Goal: Task Accomplishment & Management: Use online tool/utility

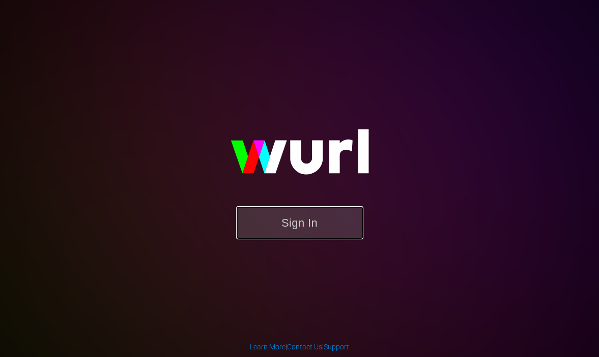
click at [296, 231] on button "Sign In" at bounding box center [299, 222] width 127 height 33
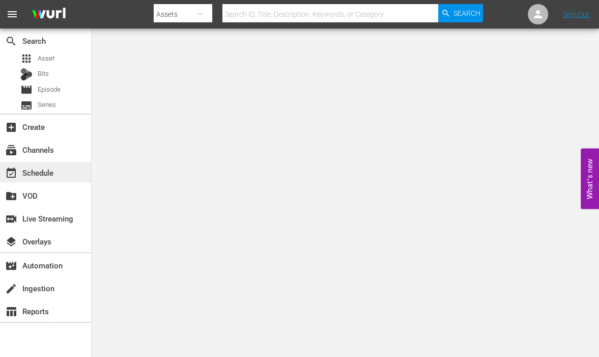
click at [53, 170] on div "event_available Schedule" at bounding box center [28, 170] width 57 height 9
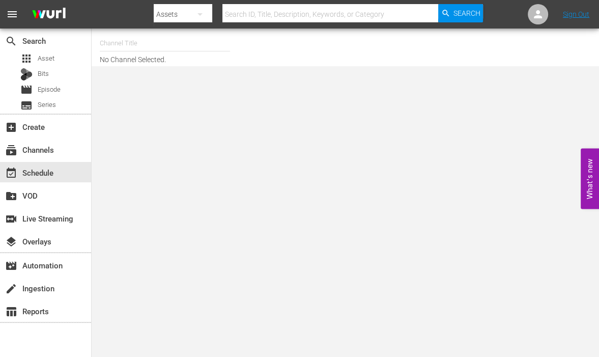
click at [124, 45] on input "text" at bounding box center [165, 43] width 130 height 24
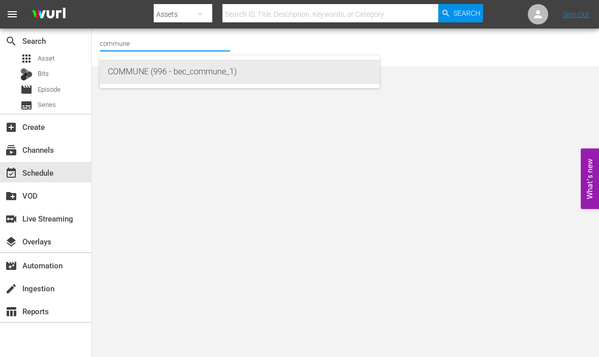
click at [128, 69] on div "COMMUNE (996 - bec_commune_1)" at bounding box center [240, 72] width 264 height 24
type input "COMMUNE (996 - bec_commune_1)"
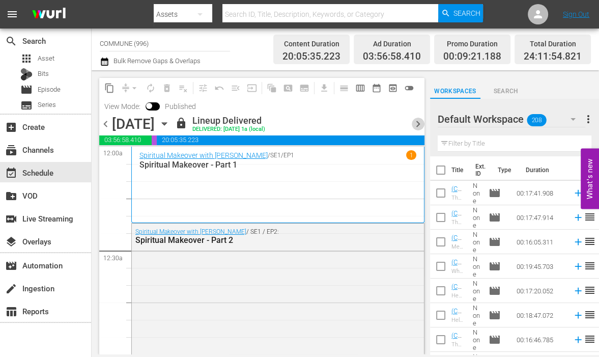
click at [415, 124] on span "chevron_right" at bounding box center [418, 124] width 13 height 13
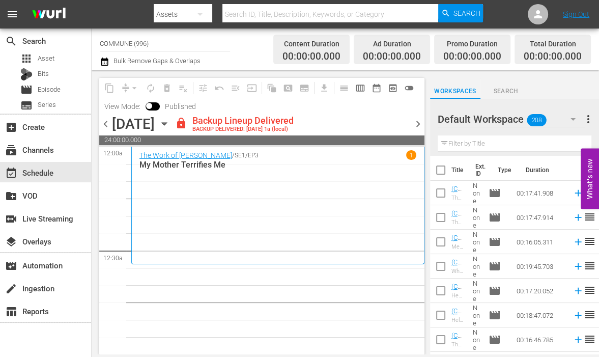
click at [418, 123] on span "chevron_right" at bounding box center [418, 124] width 13 height 13
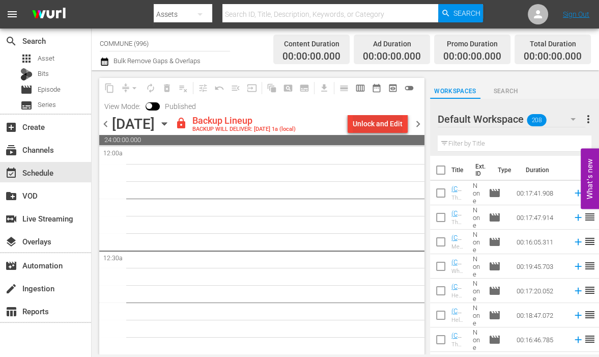
click at [371, 121] on div "Unlock and Edit" at bounding box center [378, 123] width 50 height 18
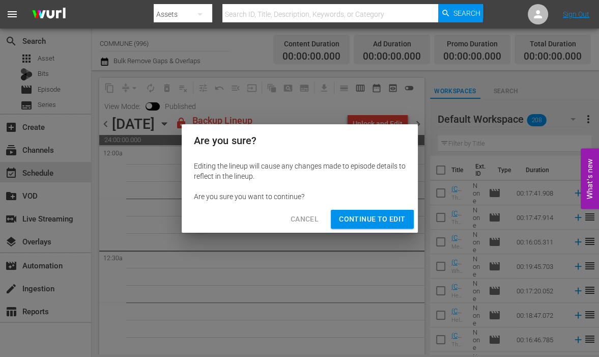
click at [359, 220] on span "Continue to Edit" at bounding box center [372, 219] width 66 height 13
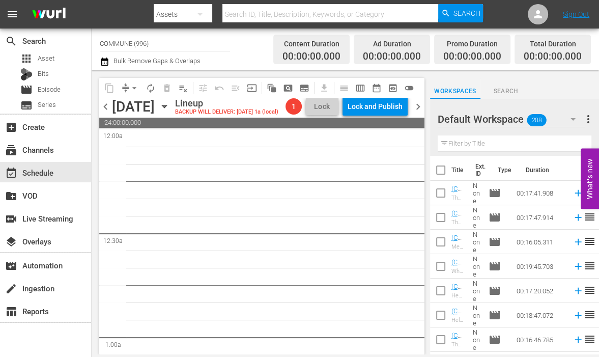
click at [170, 105] on icon "button" at bounding box center [164, 106] width 11 height 11
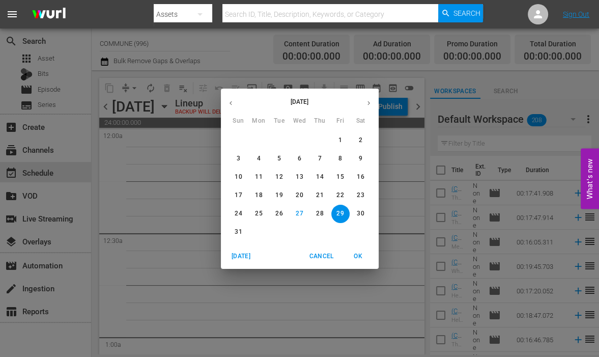
click at [232, 103] on icon "button" at bounding box center [231, 103] width 8 height 8
click at [231, 103] on icon "button" at bounding box center [231, 103] width 8 height 8
click at [322, 140] on span "1" at bounding box center [320, 140] width 18 height 9
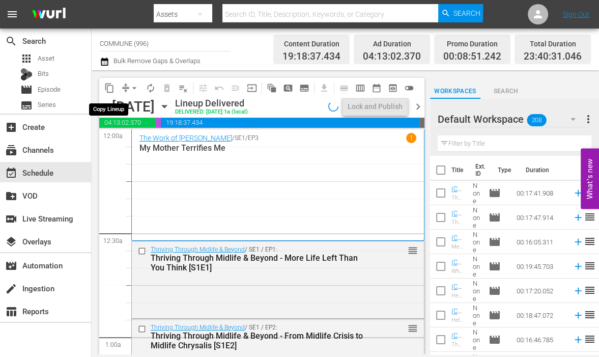
click at [111, 87] on span "content_copy" at bounding box center [109, 88] width 10 height 10
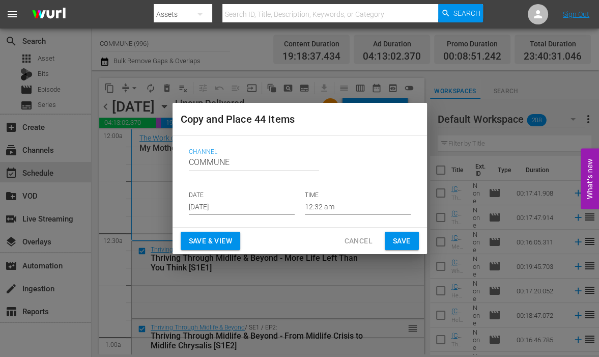
click at [393, 243] on span "Save" at bounding box center [402, 241] width 18 height 13
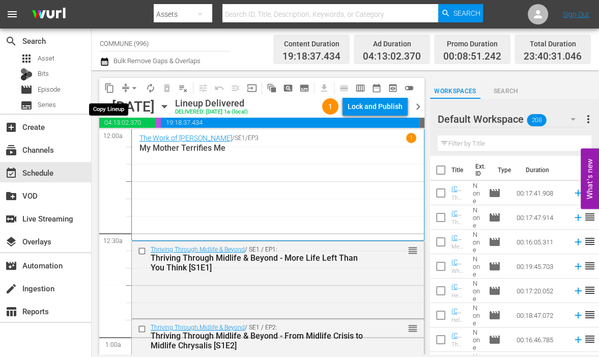
click at [109, 90] on span "content_copy" at bounding box center [109, 88] width 10 height 10
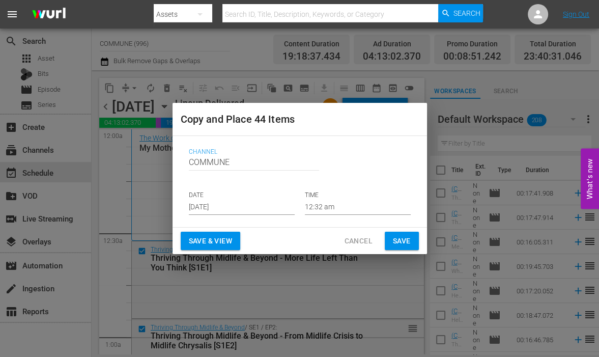
click at [218, 239] on span "Save & View" at bounding box center [210, 241] width 43 height 13
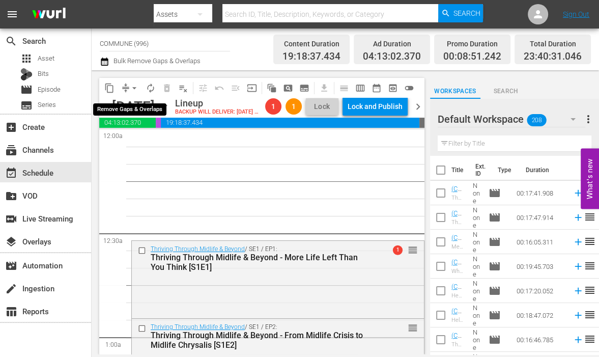
click at [132, 88] on span "arrow_drop_down" at bounding box center [134, 88] width 10 height 10
click at [141, 125] on li "Align to First Episode" at bounding box center [135, 125] width 84 height 17
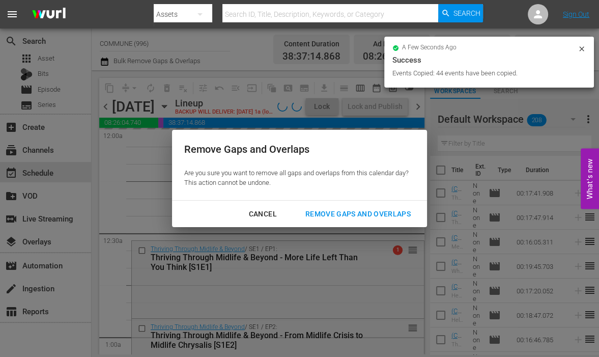
click at [320, 215] on div "Remove Gaps and Overlaps" at bounding box center [358, 214] width 122 height 13
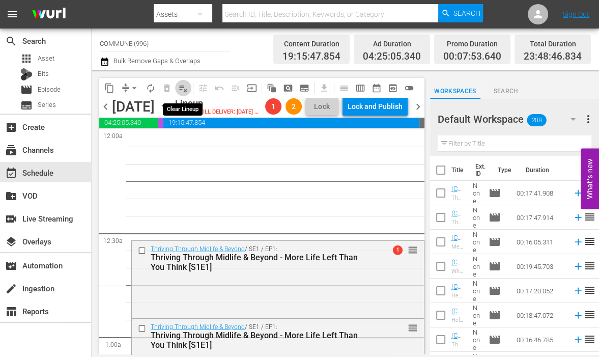
click at [183, 89] on span "playlist_remove_outlined" at bounding box center [183, 88] width 10 height 10
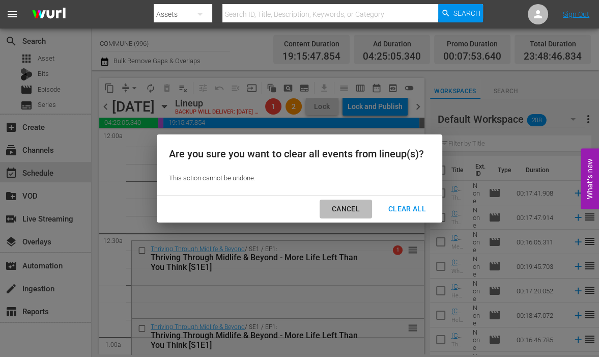
click at [343, 208] on div "Cancel" at bounding box center [346, 209] width 44 height 13
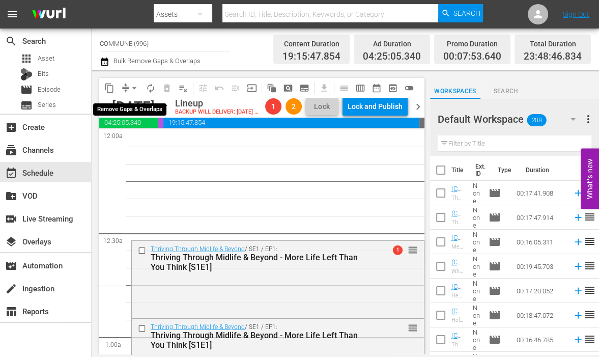
click at [132, 88] on span "arrow_drop_down" at bounding box center [134, 88] width 10 height 10
drag, startPoint x: 137, startPoint y: 125, endPoint x: 136, endPoint y: 109, distance: 15.8
click at [136, 109] on ul "Align to Midnight Align to First Episode" at bounding box center [135, 117] width 84 height 42
click at [136, 109] on li "Align to Midnight" at bounding box center [135, 108] width 84 height 17
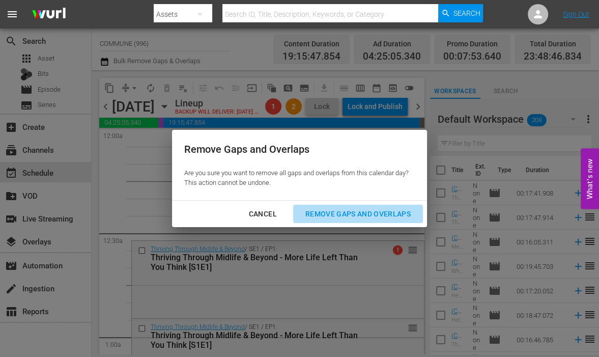
click at [326, 211] on div "Remove Gaps and Overlaps" at bounding box center [358, 214] width 122 height 13
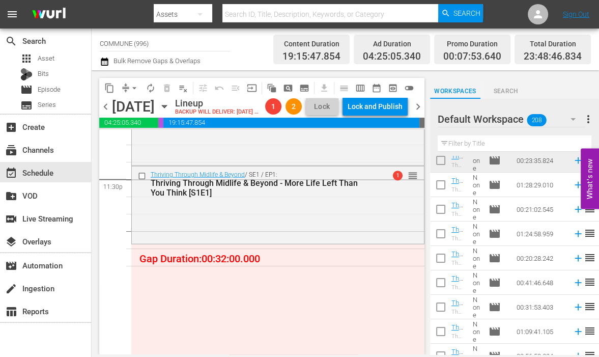
scroll to position [888, 0]
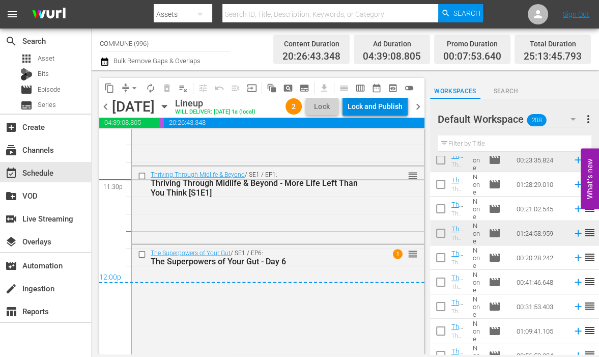
click at [375, 109] on div "Lock and Publish" at bounding box center [375, 106] width 55 height 18
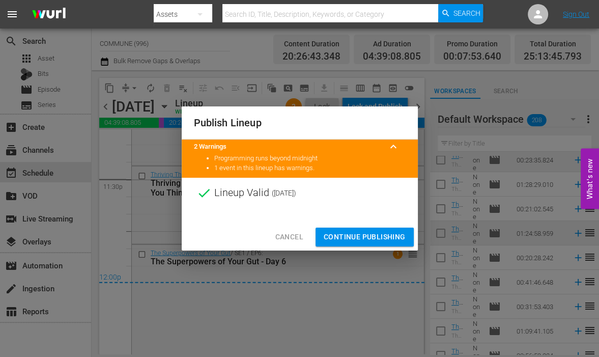
click at [363, 236] on span "Continue Publishing" at bounding box center [365, 237] width 82 height 13
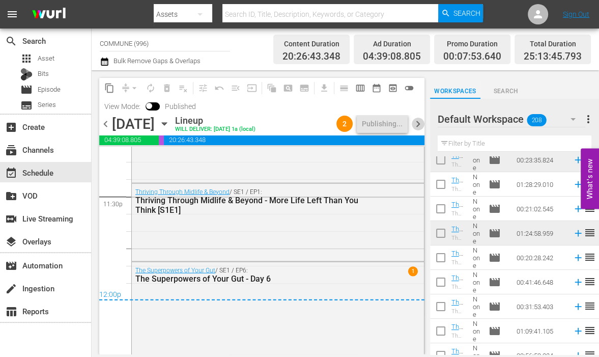
click at [416, 124] on span "chevron_right" at bounding box center [418, 124] width 13 height 13
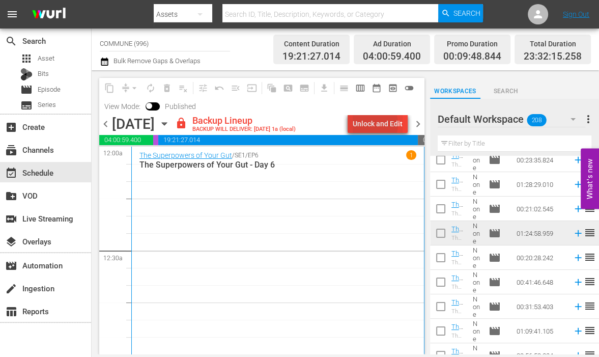
click at [369, 124] on div "Unlock and Edit" at bounding box center [378, 123] width 50 height 18
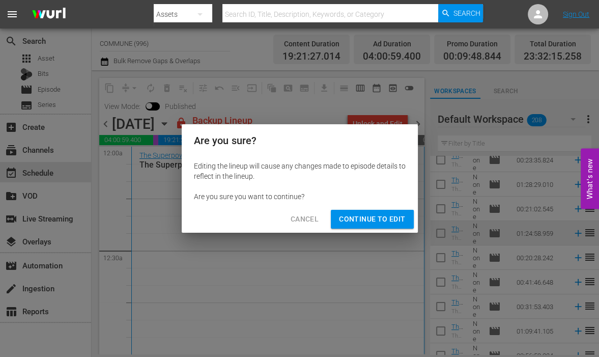
click at [378, 214] on span "Continue to Edit" at bounding box center [372, 219] width 66 height 13
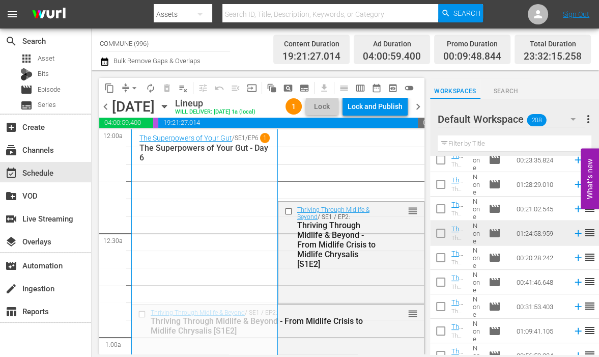
click at [166, 105] on icon "button" at bounding box center [164, 106] width 5 height 3
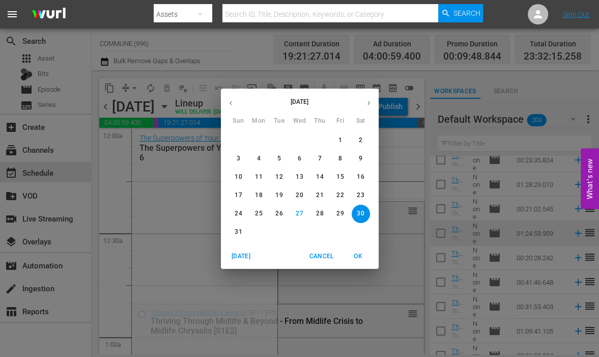
click at [231, 104] on icon "button" at bounding box center [231, 103] width 3 height 4
click at [231, 103] on icon "button" at bounding box center [231, 103] width 8 height 8
click at [360, 142] on p "3" at bounding box center [361, 140] width 4 height 9
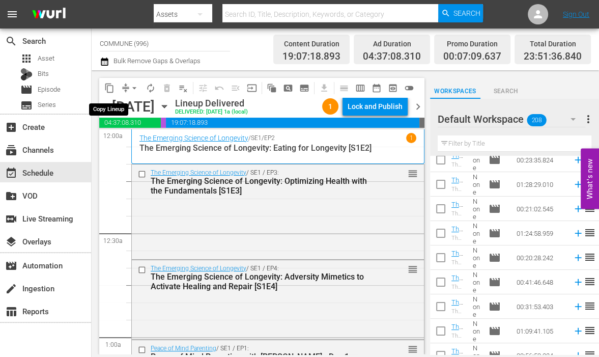
click at [109, 87] on span "content_copy" at bounding box center [109, 88] width 10 height 10
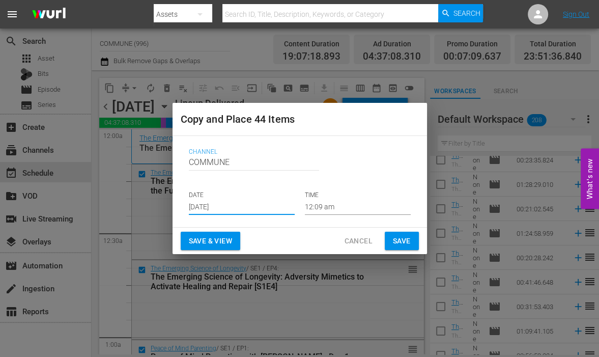
click at [246, 206] on input "[DATE]" at bounding box center [242, 206] width 106 height 15
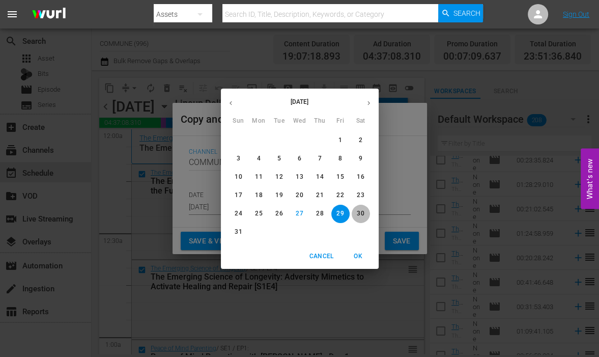
click at [355, 215] on span "30" at bounding box center [361, 213] width 18 height 9
type input "[DATE]"
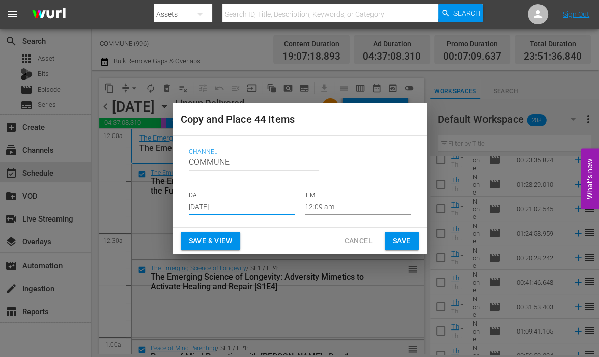
click at [215, 241] on span "Save & View" at bounding box center [210, 241] width 43 height 13
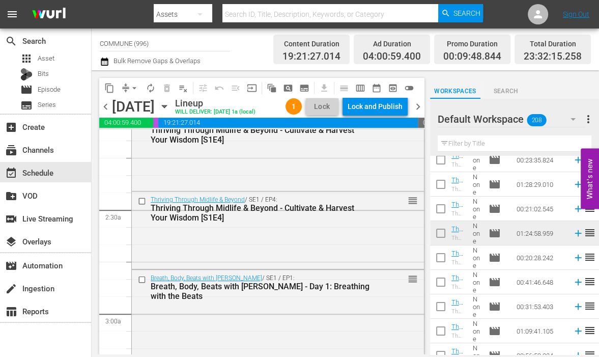
scroll to position [442, 0]
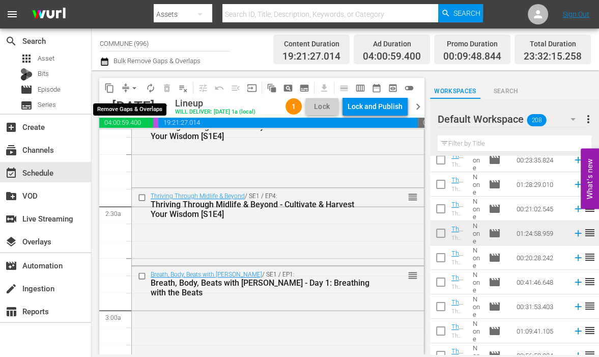
click at [132, 88] on span "arrow_drop_down" at bounding box center [134, 88] width 10 height 10
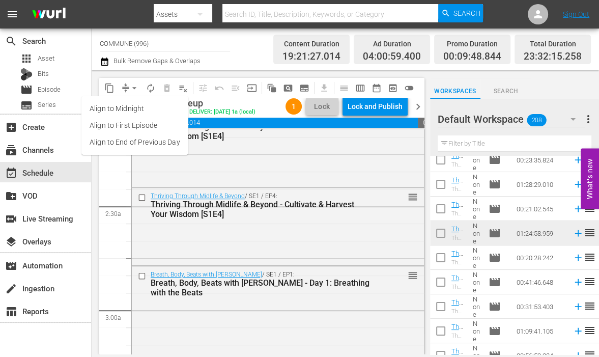
click at [133, 142] on li "Align to End of Previous Day" at bounding box center [134, 142] width 107 height 17
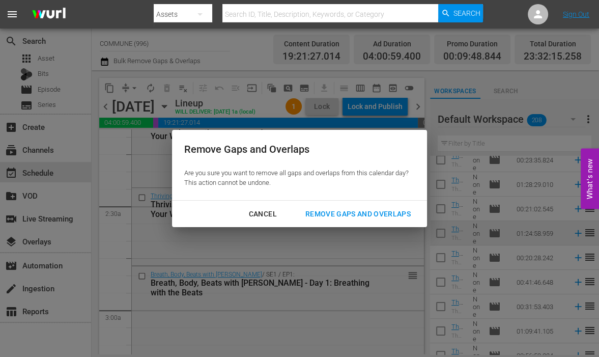
click at [315, 213] on div "Remove Gaps and Overlaps" at bounding box center [358, 214] width 122 height 13
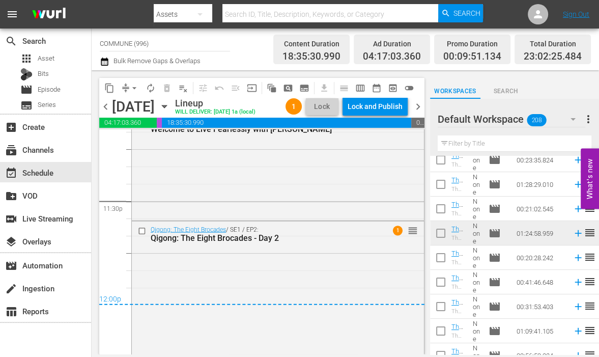
scroll to position [4814, 0]
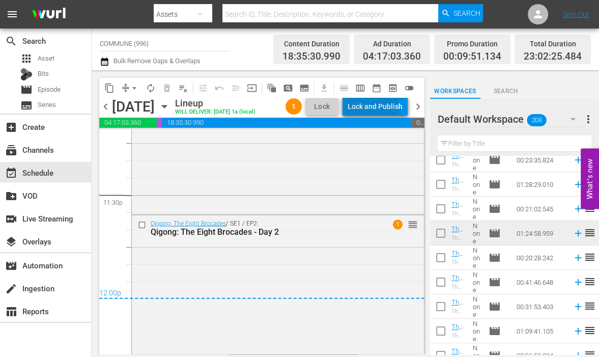
click at [362, 105] on div "Lock and Publish" at bounding box center [375, 106] width 55 height 18
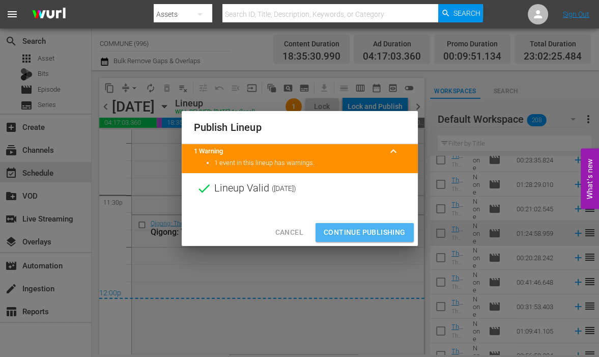
click at [353, 236] on span "Continue Publishing" at bounding box center [365, 232] width 82 height 13
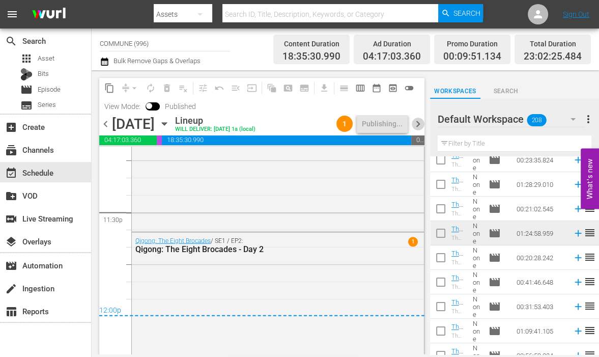
click at [419, 124] on span "chevron_right" at bounding box center [418, 124] width 13 height 13
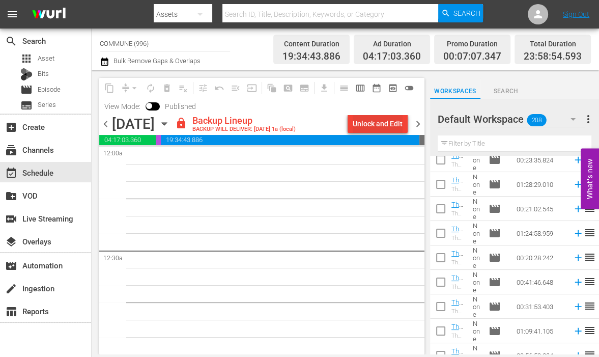
click at [368, 120] on div "Unlock and Edit" at bounding box center [378, 123] width 50 height 18
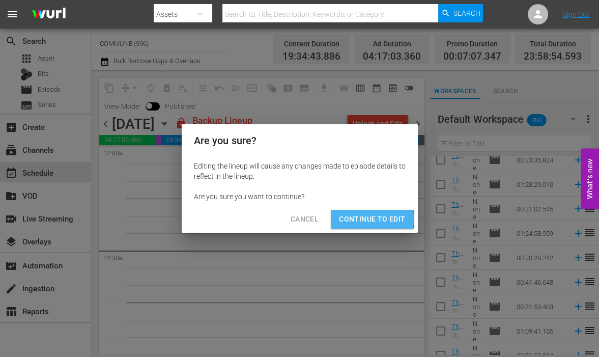
click at [360, 219] on span "Continue to Edit" at bounding box center [372, 219] width 66 height 13
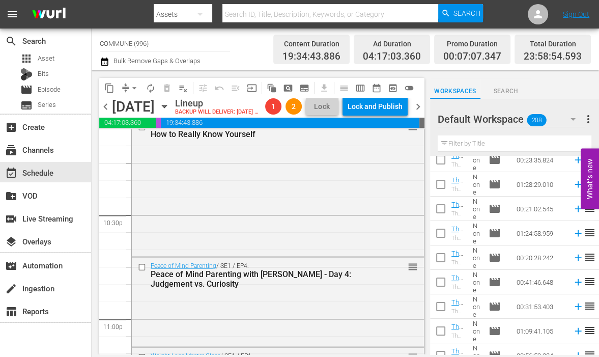
scroll to position [4810, 0]
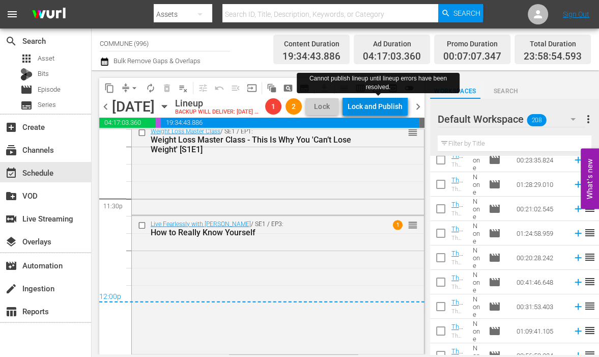
click at [389, 102] on div "Lock and Publish" at bounding box center [375, 106] width 55 height 18
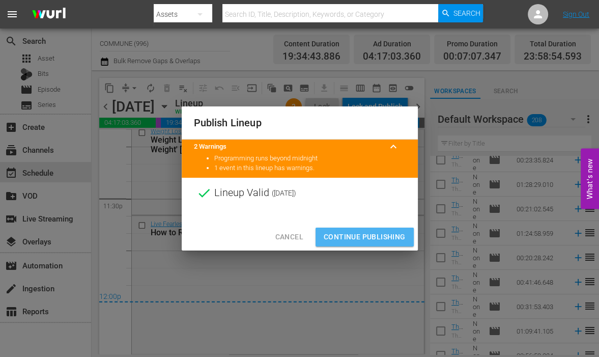
click at [368, 237] on span "Continue Publishing" at bounding box center [365, 237] width 82 height 13
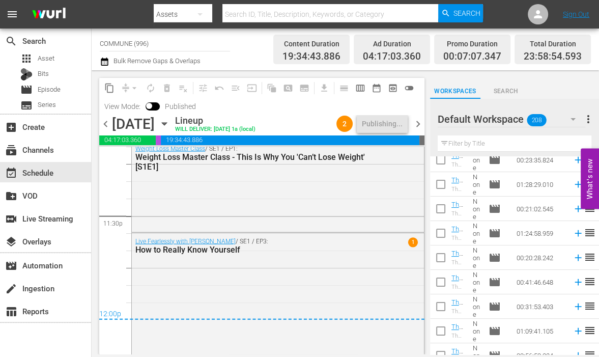
click at [416, 123] on span "chevron_right" at bounding box center [418, 124] width 13 height 13
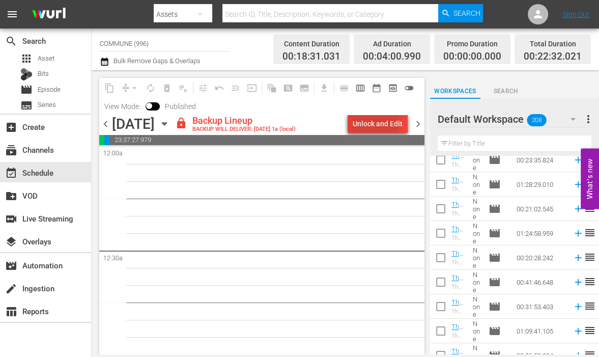
click at [372, 123] on div "Unlock and Edit" at bounding box center [378, 123] width 50 height 18
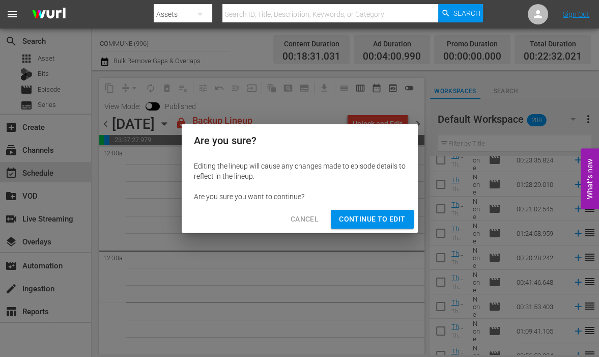
click at [368, 212] on button "Continue to Edit" at bounding box center [372, 219] width 82 height 19
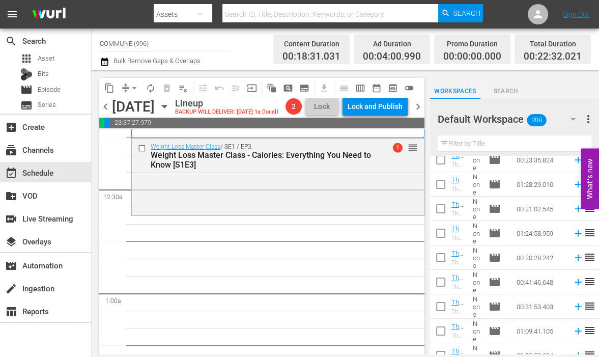
scroll to position [48, 0]
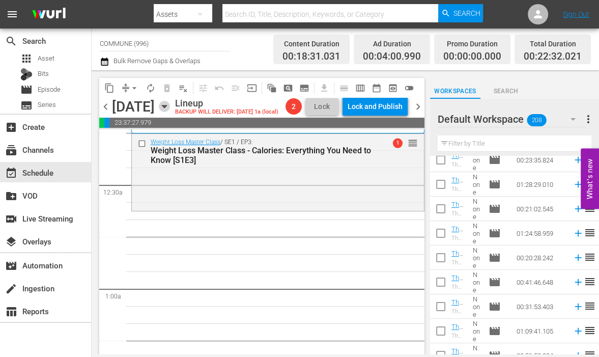
click at [166, 106] on icon "button" at bounding box center [164, 106] width 5 height 3
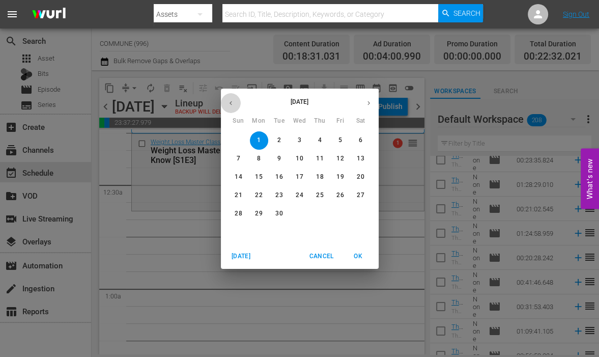
click at [227, 105] on icon "button" at bounding box center [231, 103] width 8 height 8
click at [257, 159] on p "5" at bounding box center [259, 158] width 4 height 9
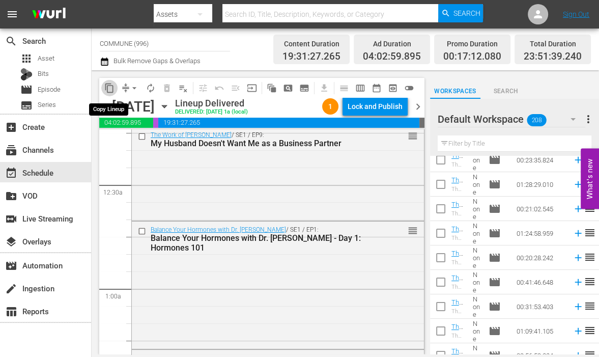
click at [108, 88] on span "content_copy" at bounding box center [109, 88] width 10 height 10
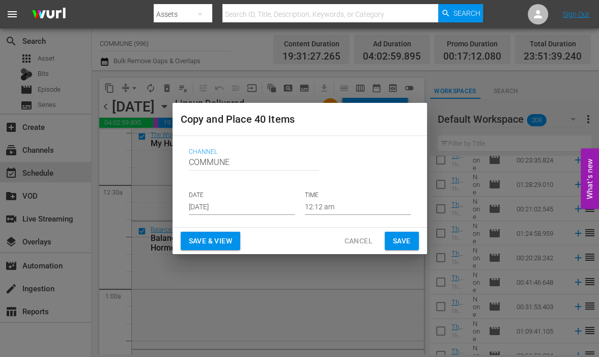
click at [241, 208] on input "[DATE]" at bounding box center [242, 206] width 106 height 15
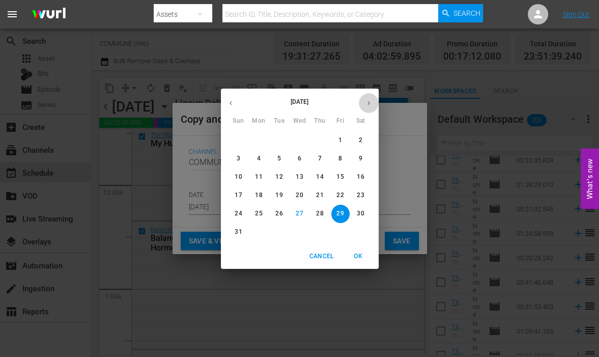
click at [366, 104] on icon "button" at bounding box center [369, 103] width 8 height 8
click at [257, 141] on p "1" at bounding box center [259, 140] width 4 height 9
type input "[DATE]"
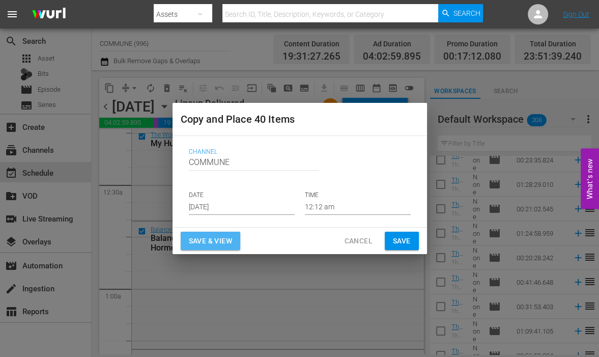
click at [219, 240] on span "Save & View" at bounding box center [210, 241] width 43 height 13
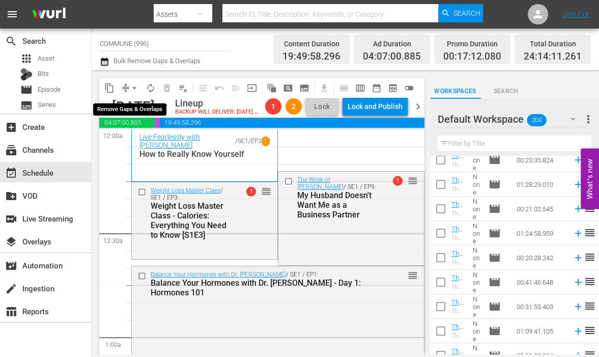
click at [133, 88] on span "arrow_drop_down" at bounding box center [134, 88] width 10 height 10
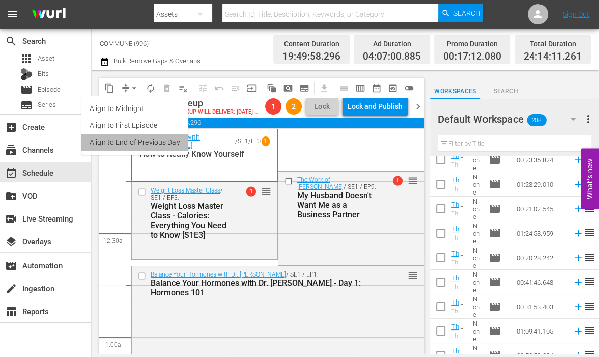
click at [138, 140] on li "Align to End of Previous Day" at bounding box center [134, 142] width 107 height 17
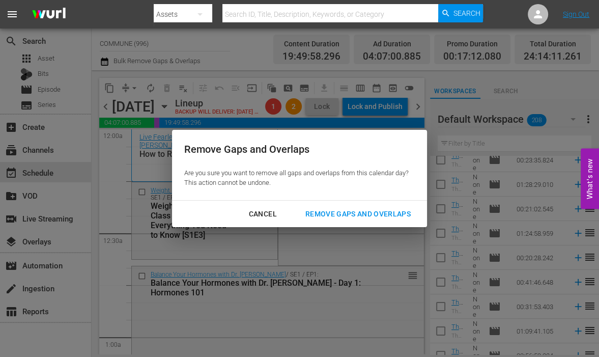
click at [319, 212] on div "Remove Gaps and Overlaps" at bounding box center [358, 214] width 122 height 13
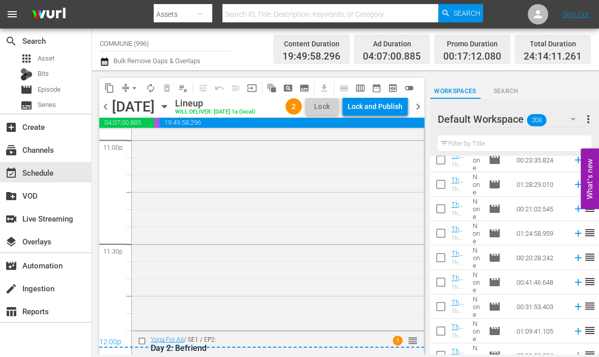
scroll to position [4875, 0]
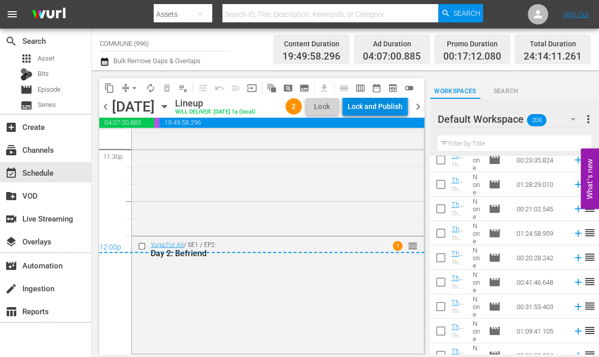
click at [365, 106] on div "Lock and Publish" at bounding box center [375, 106] width 55 height 18
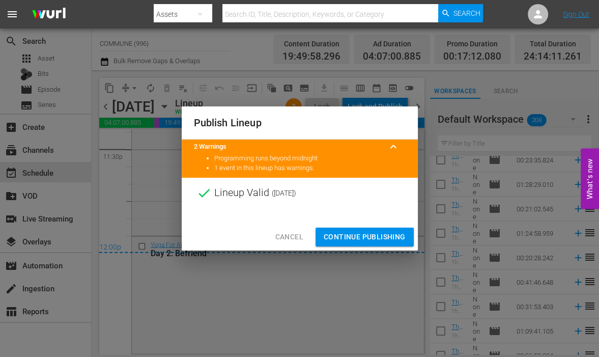
click at [363, 236] on span "Continue Publishing" at bounding box center [365, 237] width 82 height 13
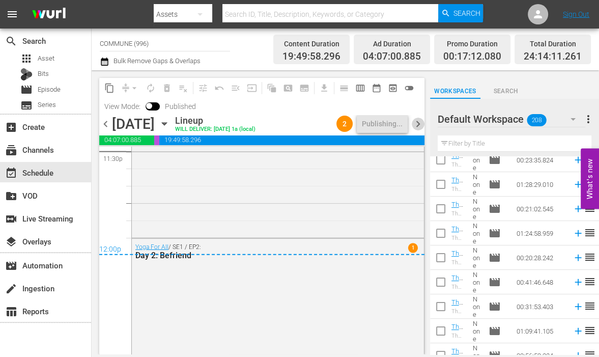
click at [418, 123] on span "chevron_right" at bounding box center [418, 124] width 13 height 13
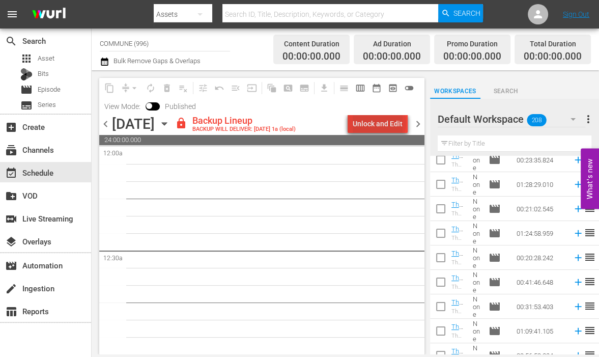
click at [381, 123] on div "Unlock and Edit" at bounding box center [378, 123] width 50 height 18
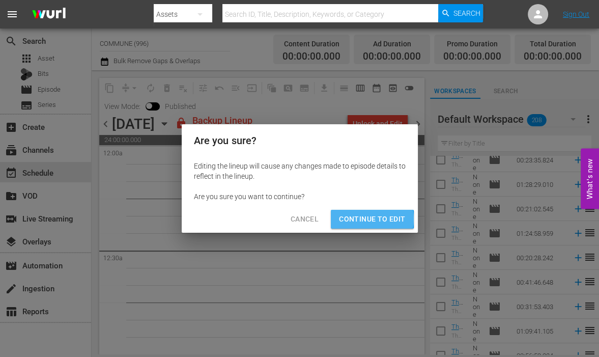
click at [363, 219] on span "Continue to Edit" at bounding box center [372, 219] width 66 height 13
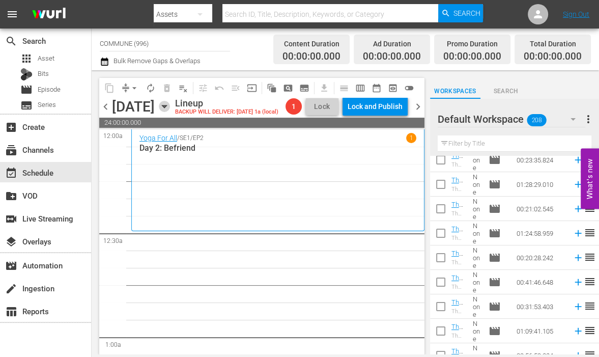
click at [166, 108] on icon "button" at bounding box center [164, 106] width 5 height 3
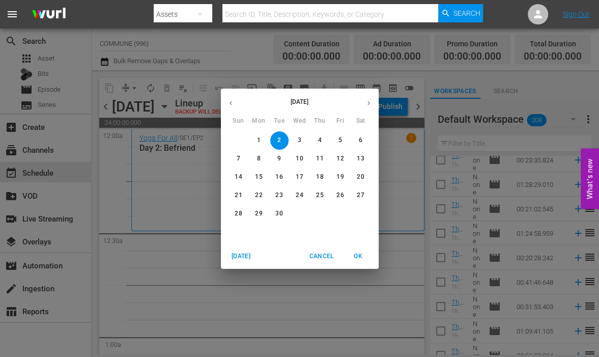
click at [231, 104] on icon "button" at bounding box center [231, 103] width 8 height 8
click at [277, 156] on span "6" at bounding box center [279, 158] width 18 height 9
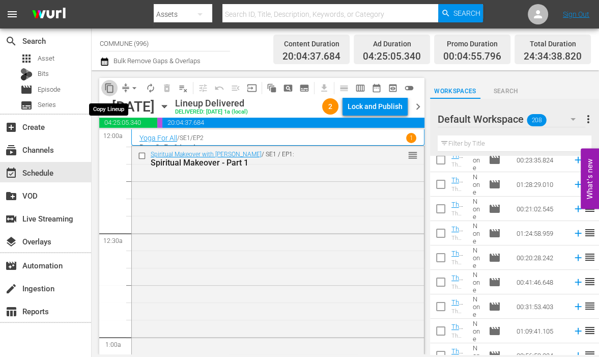
click at [108, 88] on span "content_copy" at bounding box center [109, 88] width 10 height 10
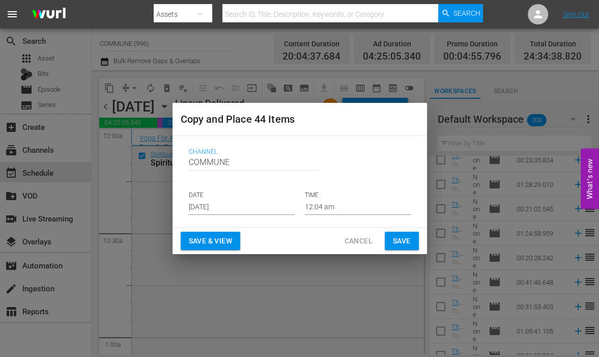
click at [238, 202] on input "[DATE]" at bounding box center [242, 206] width 106 height 15
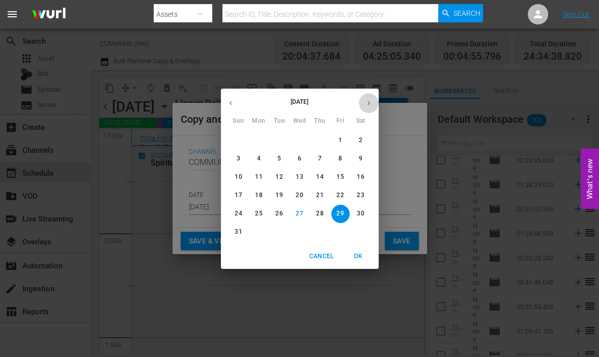
click at [367, 102] on icon "button" at bounding box center [369, 103] width 8 height 8
click at [280, 140] on p "2" at bounding box center [279, 140] width 4 height 9
type input "[DATE]"
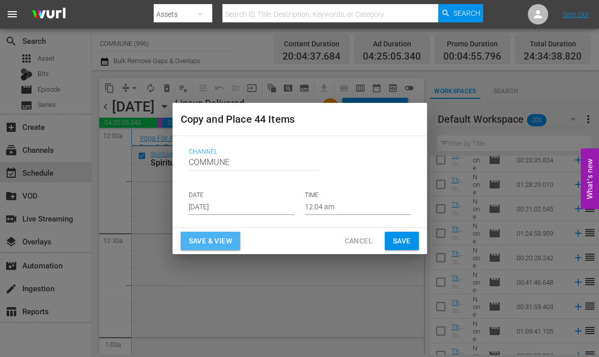
click at [216, 244] on span "Save & View" at bounding box center [210, 241] width 43 height 13
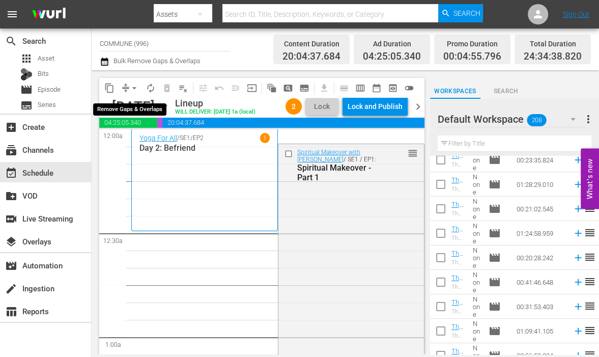
click at [132, 87] on span "arrow_drop_down" at bounding box center [134, 88] width 10 height 10
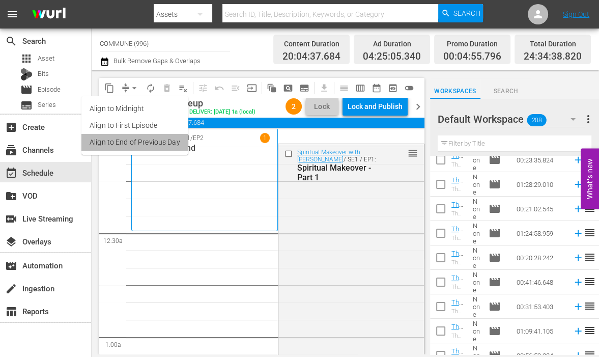
click at [141, 144] on li "Align to End of Previous Day" at bounding box center [134, 142] width 107 height 17
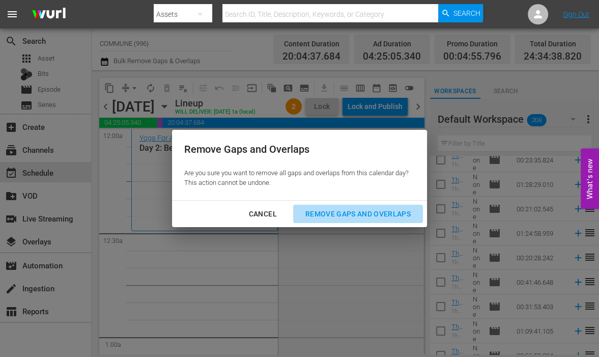
click at [360, 213] on div "Remove Gaps and Overlaps" at bounding box center [358, 214] width 122 height 13
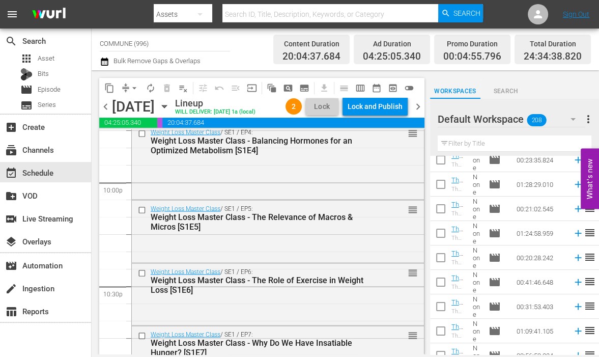
scroll to position [4995, 0]
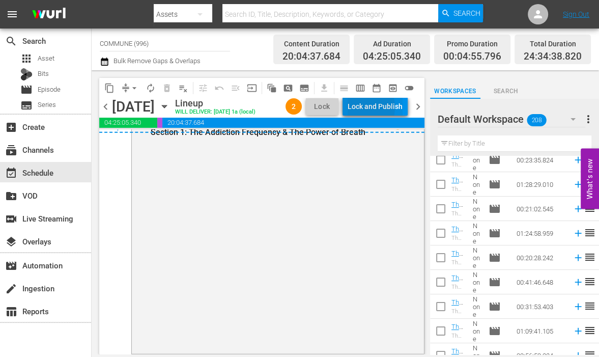
click at [368, 108] on div "Lock and Publish" at bounding box center [375, 106] width 55 height 18
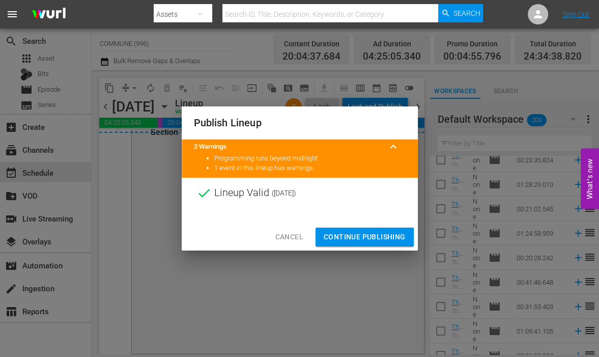
click at [356, 235] on span "Continue Publishing" at bounding box center [365, 237] width 82 height 13
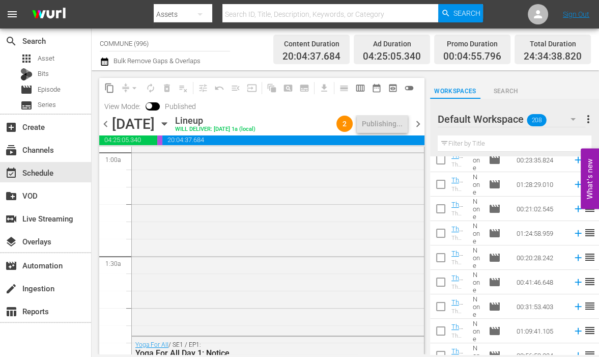
scroll to position [0, 0]
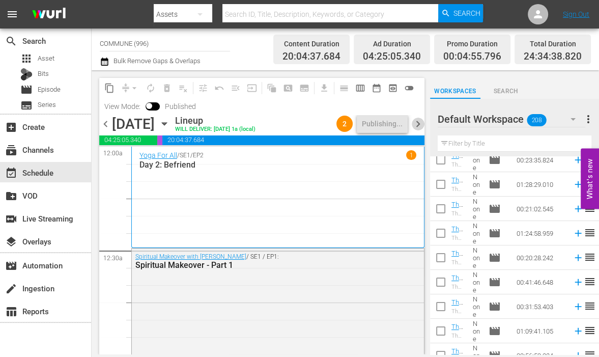
click at [418, 122] on span "chevron_right" at bounding box center [418, 124] width 13 height 13
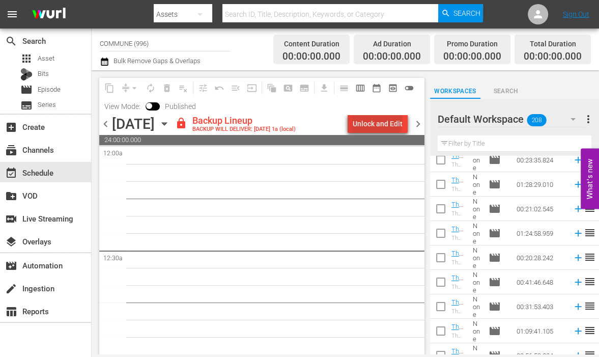
click at [379, 120] on div "Unlock and Edit" at bounding box center [378, 123] width 50 height 18
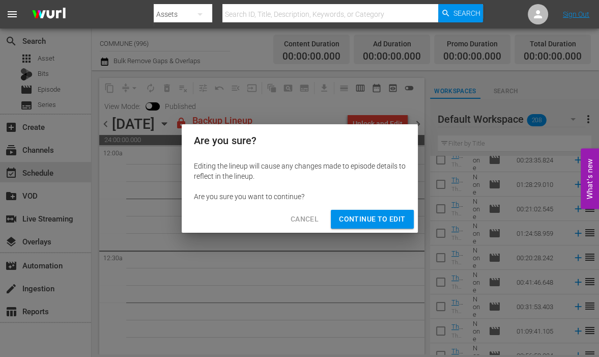
click at [373, 217] on span "Continue to Edit" at bounding box center [372, 219] width 66 height 13
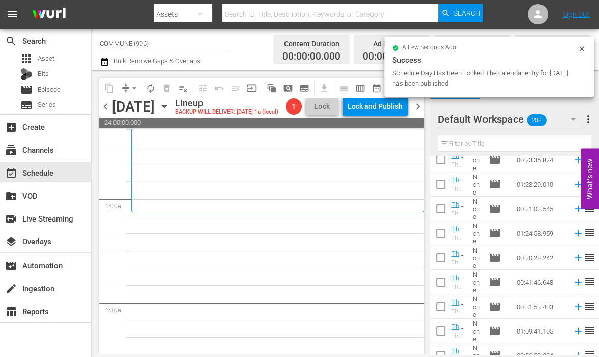
scroll to position [138, 0]
click at [166, 108] on icon "button" at bounding box center [164, 106] width 5 height 3
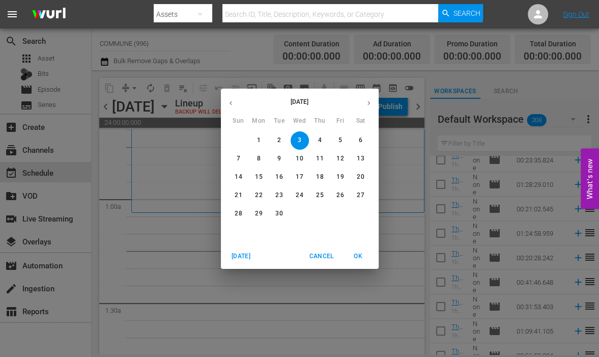
click at [228, 106] on icon "button" at bounding box center [231, 103] width 8 height 8
click at [300, 158] on p "7" at bounding box center [300, 158] width 4 height 9
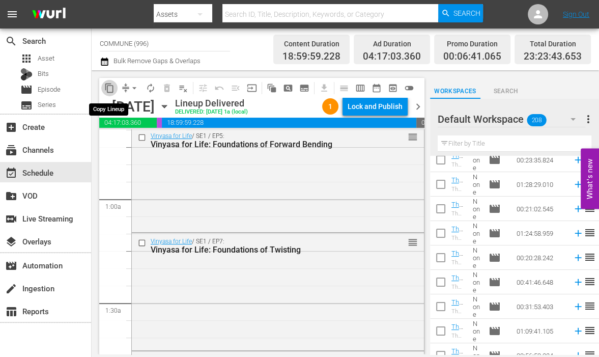
click at [109, 88] on span "content_copy" at bounding box center [109, 88] width 10 height 10
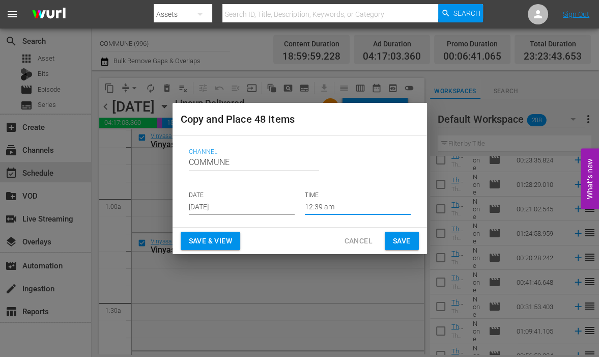
click at [344, 205] on input "12:39 am" at bounding box center [358, 206] width 106 height 15
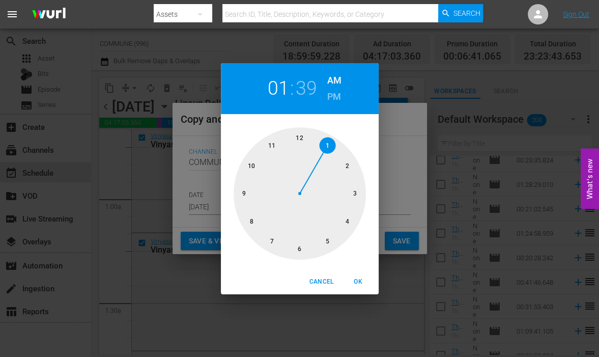
drag, startPoint x: 304, startPoint y: 137, endPoint x: 325, endPoint y: 144, distance: 22.4
click at [325, 144] on div at bounding box center [300, 193] width 132 height 132
drag, startPoint x: 255, startPoint y: 225, endPoint x: 304, endPoint y: 141, distance: 97.1
click at [304, 141] on div at bounding box center [300, 193] width 132 height 132
drag, startPoint x: 302, startPoint y: 138, endPoint x: 308, endPoint y: 142, distance: 7.8
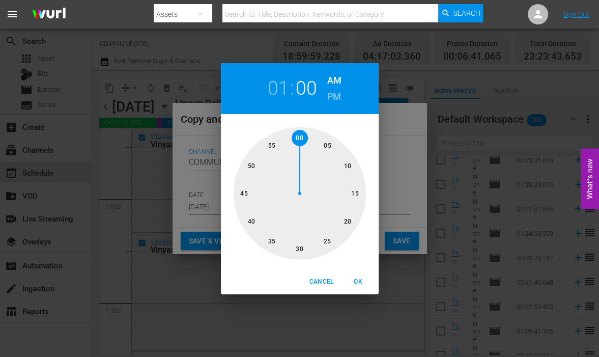
click at [308, 142] on div at bounding box center [300, 193] width 132 height 132
click at [357, 277] on span "OK" at bounding box center [358, 281] width 24 height 11
type input "01:00 am"
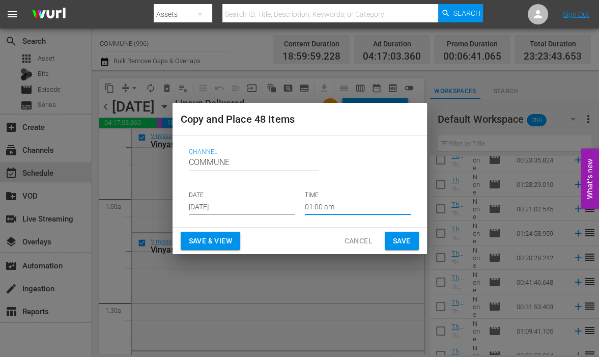
click at [241, 209] on input "[DATE]" at bounding box center [242, 206] width 106 height 15
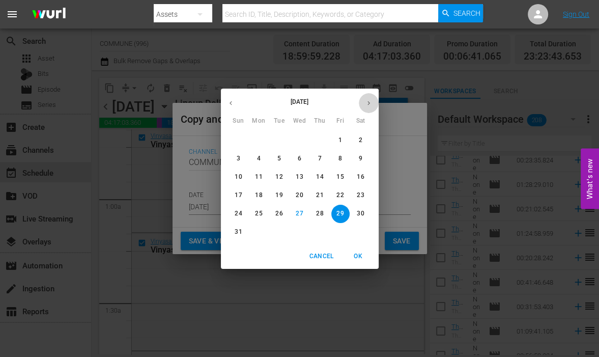
click at [368, 103] on icon "button" at bounding box center [368, 103] width 3 height 4
click at [301, 140] on p "3" at bounding box center [300, 140] width 4 height 9
type input "[DATE]"
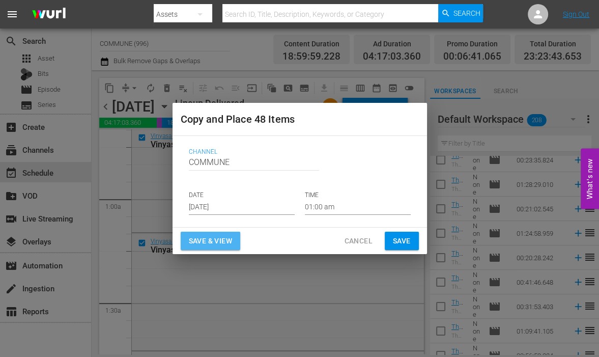
click at [208, 240] on span "Save & View" at bounding box center [210, 241] width 43 height 13
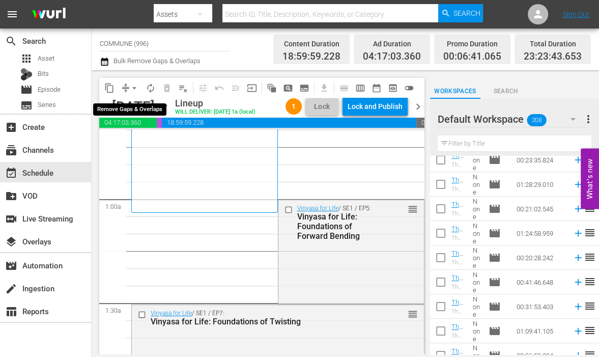
click at [131, 87] on span "arrow_drop_down" at bounding box center [134, 88] width 10 height 10
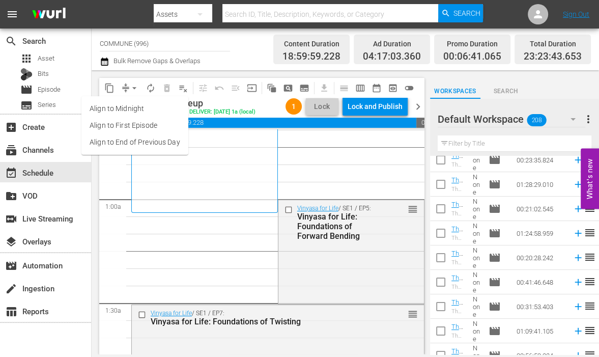
click at [139, 145] on li "Align to End of Previous Day" at bounding box center [134, 142] width 107 height 17
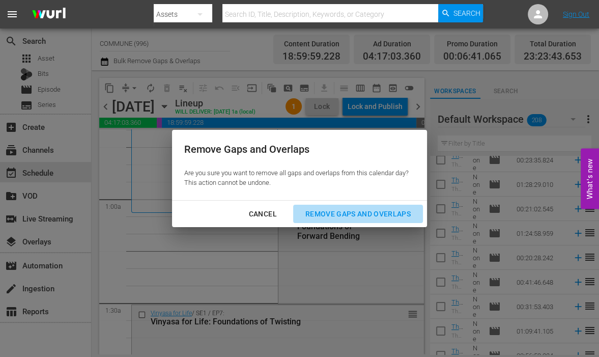
click at [318, 218] on div "Remove Gaps and Overlaps" at bounding box center [358, 214] width 122 height 13
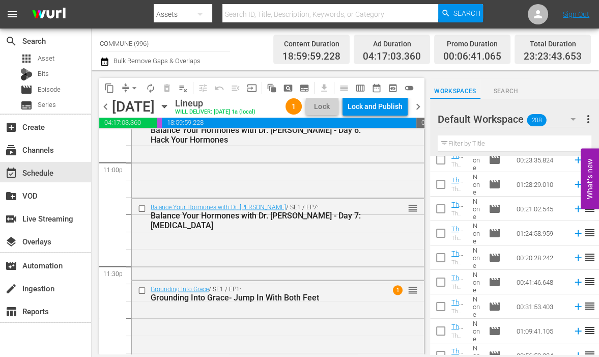
scroll to position [4869, 0]
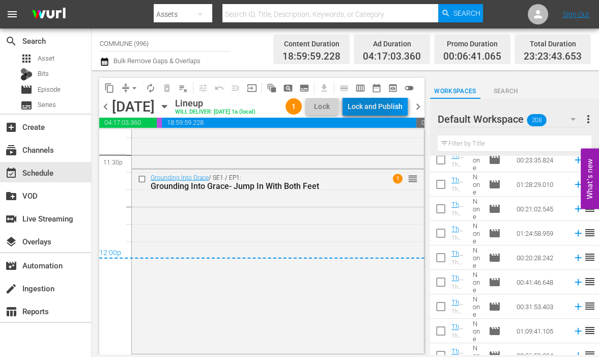
click at [381, 104] on div "Lock and Publish" at bounding box center [375, 106] width 55 height 18
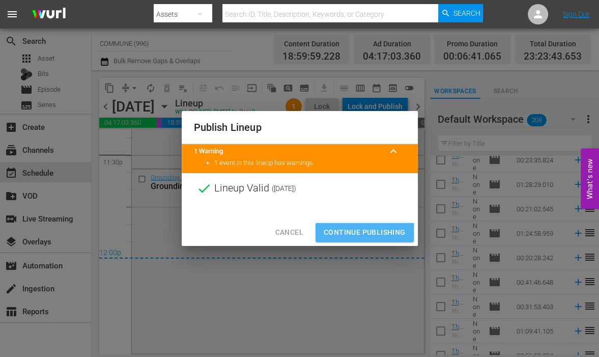
click at [352, 241] on button "Continue Publishing" at bounding box center [365, 232] width 98 height 19
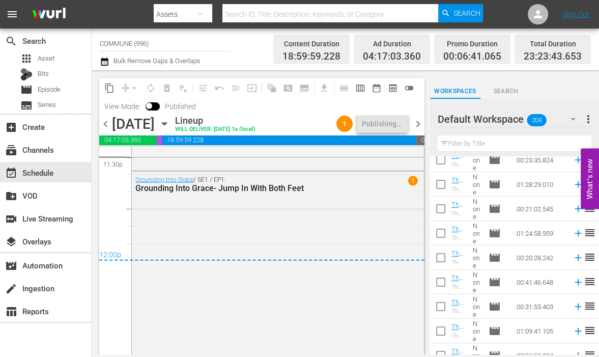
click at [419, 124] on span "chevron_right" at bounding box center [418, 124] width 13 height 13
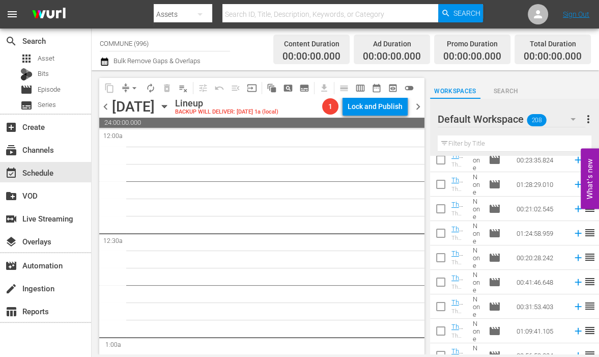
click at [166, 106] on icon "button" at bounding box center [164, 106] width 5 height 3
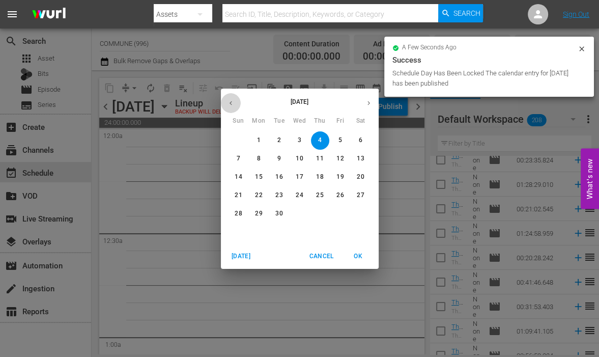
click at [231, 102] on icon "button" at bounding box center [231, 103] width 3 height 4
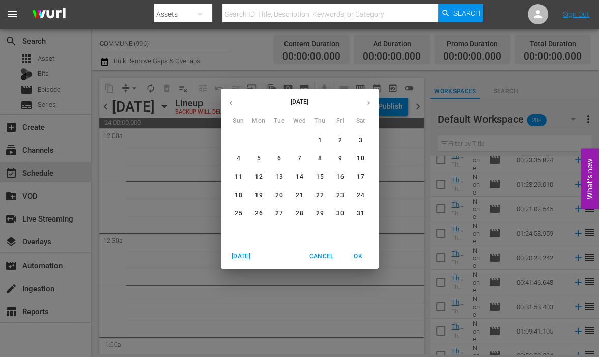
click at [321, 157] on p "8" at bounding box center [320, 158] width 4 height 9
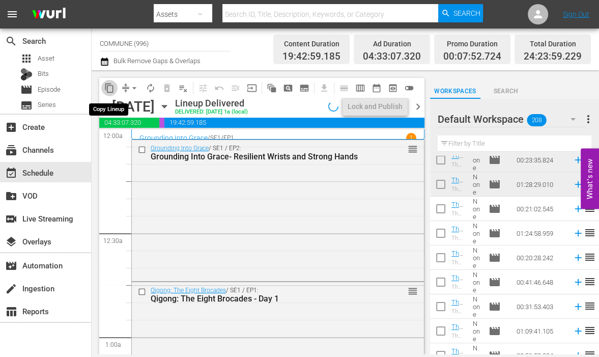
click at [109, 91] on span "content_copy" at bounding box center [109, 88] width 10 height 10
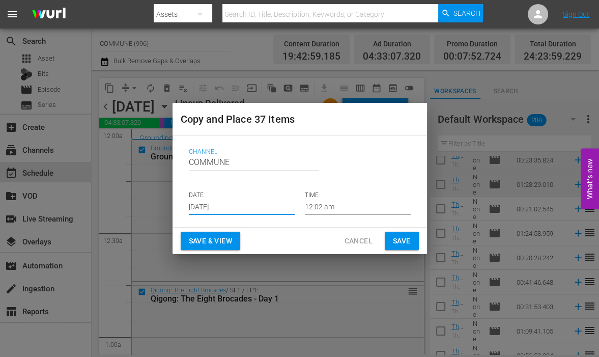
click at [241, 206] on input "[DATE]" at bounding box center [242, 206] width 106 height 15
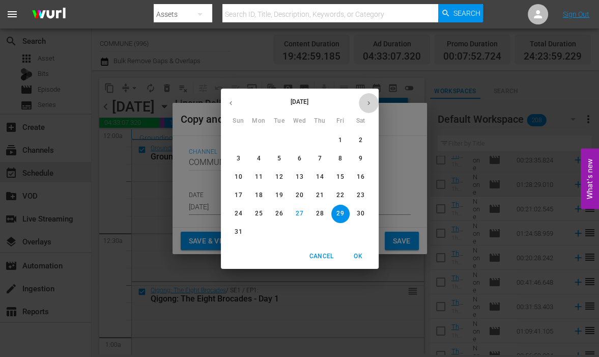
click at [367, 102] on icon "button" at bounding box center [369, 103] width 8 height 8
click at [322, 140] on span "4" at bounding box center [320, 140] width 18 height 9
type input "[DATE]"
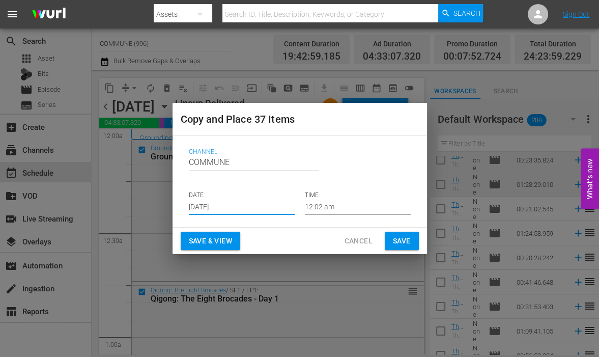
click at [208, 241] on span "Save & View" at bounding box center [210, 241] width 43 height 13
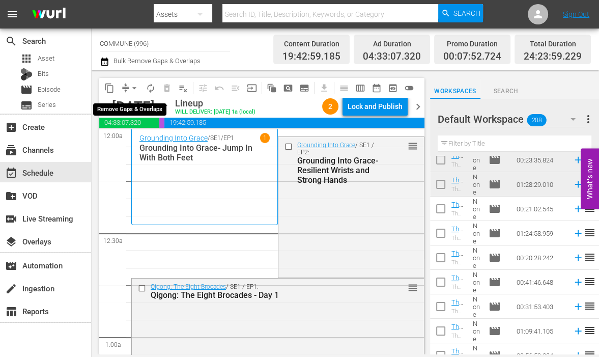
click at [131, 88] on span "arrow_drop_down" at bounding box center [134, 88] width 10 height 10
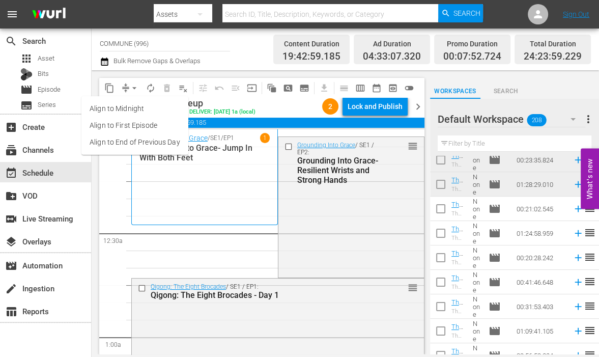
click at [142, 141] on li "Align to End of Previous Day" at bounding box center [134, 142] width 107 height 17
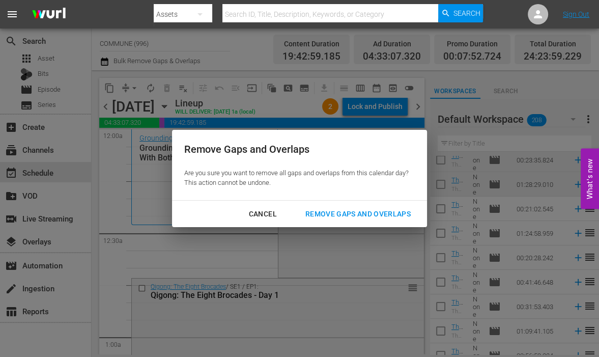
click at [335, 212] on div "Remove Gaps and Overlaps" at bounding box center [358, 214] width 122 height 13
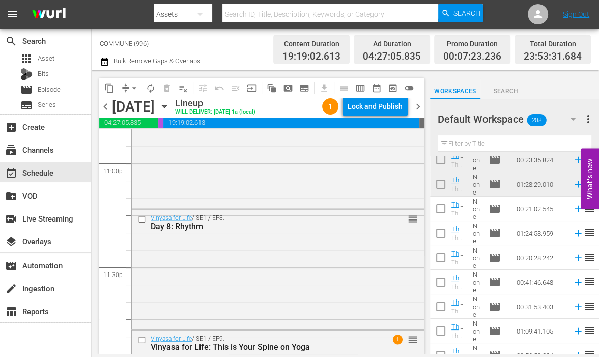
scroll to position [4831, 0]
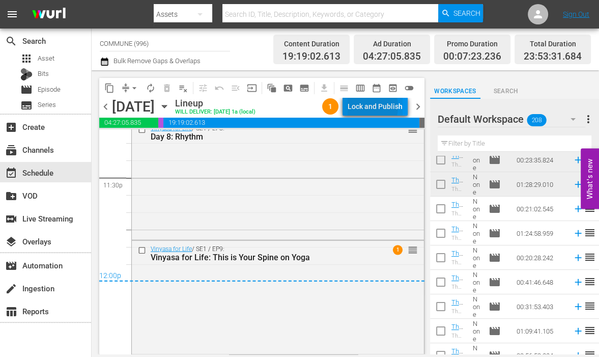
click at [365, 106] on div "Lock and Publish" at bounding box center [375, 106] width 55 height 18
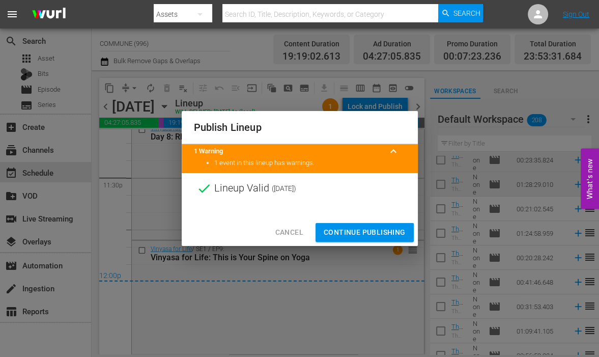
click at [352, 232] on span "Continue Publishing" at bounding box center [365, 232] width 82 height 13
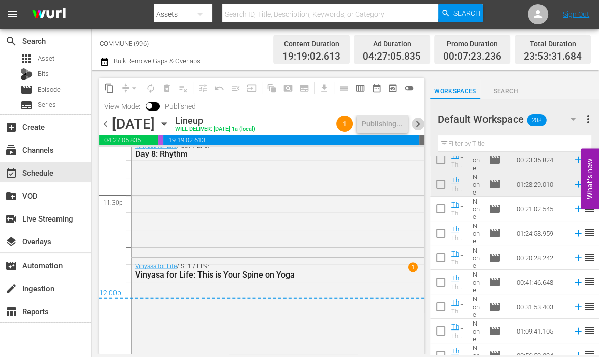
click at [418, 123] on span "chevron_right" at bounding box center [418, 124] width 13 height 13
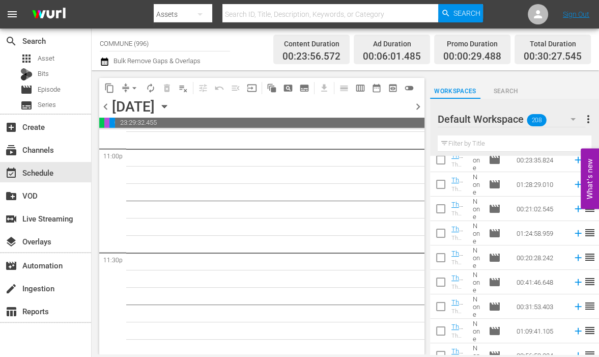
scroll to position [4758, 0]
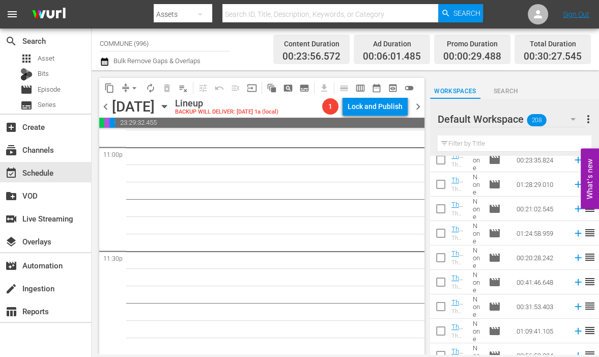
click at [170, 104] on icon "button" at bounding box center [164, 106] width 11 height 11
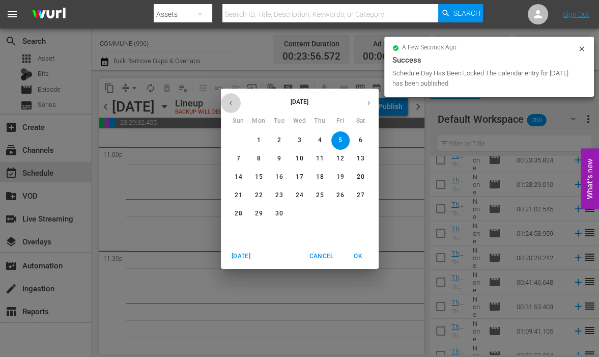
click at [231, 102] on icon "button" at bounding box center [231, 103] width 8 height 8
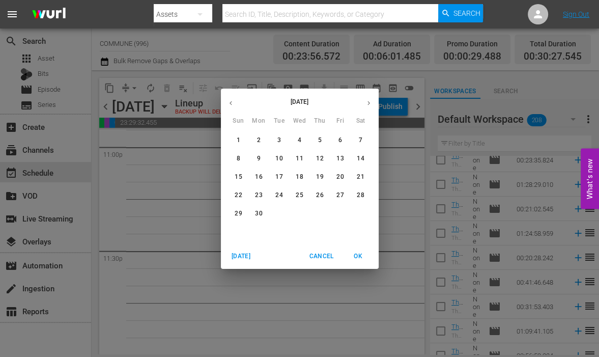
click at [231, 102] on icon "button" at bounding box center [231, 103] width 8 height 8
click at [334, 155] on span "9" at bounding box center [340, 158] width 18 height 9
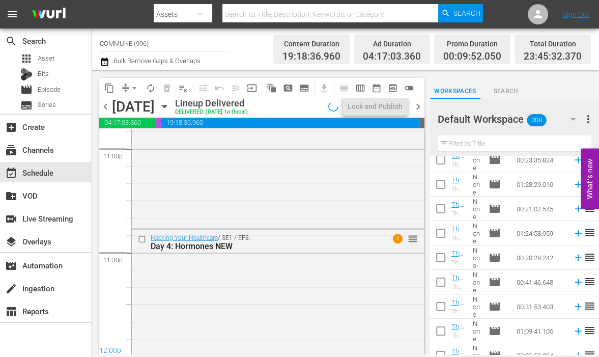
scroll to position [4801, 0]
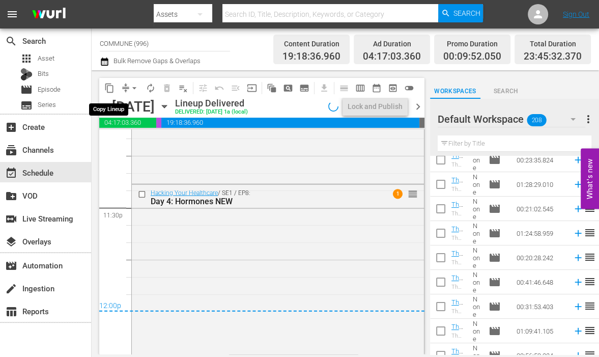
click at [110, 90] on span "content_copy" at bounding box center [109, 88] width 10 height 10
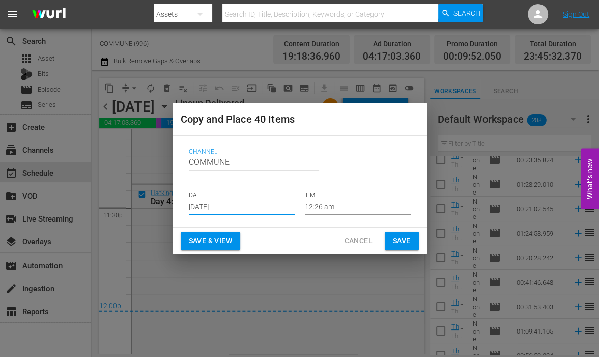
click at [239, 205] on input "[DATE]" at bounding box center [242, 206] width 106 height 15
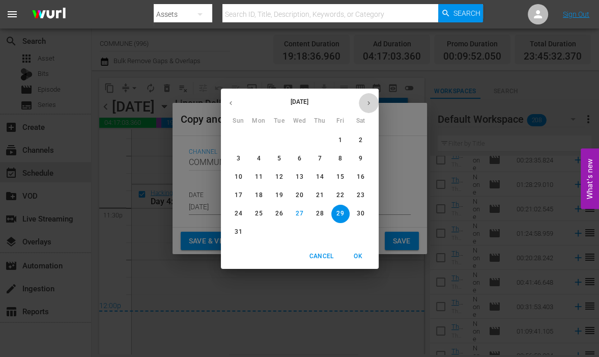
click at [366, 103] on icon "button" at bounding box center [369, 103] width 8 height 8
click at [335, 140] on span "5" at bounding box center [340, 140] width 18 height 9
type input "[DATE]"
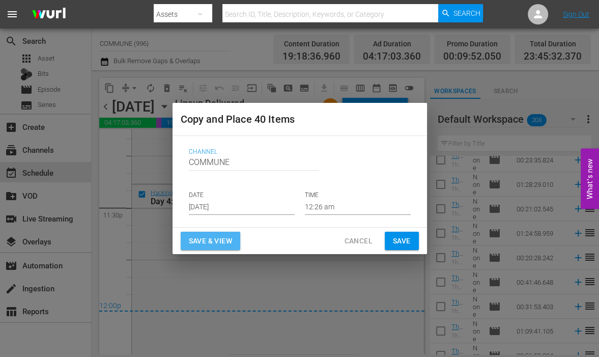
click at [222, 240] on span "Save & View" at bounding box center [210, 241] width 43 height 13
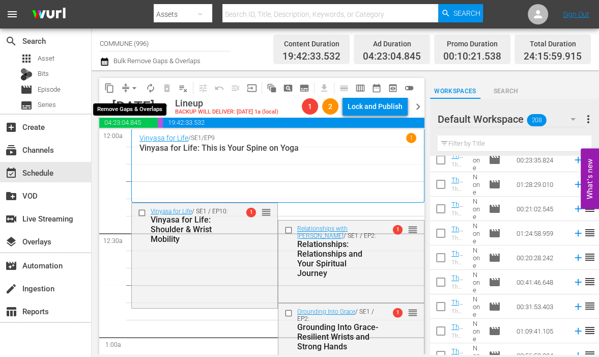
click at [132, 85] on span "arrow_drop_down" at bounding box center [134, 88] width 10 height 10
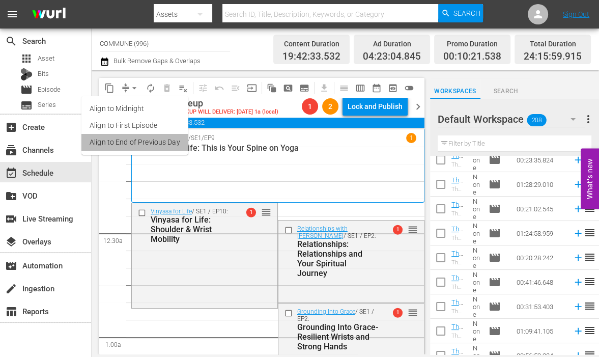
click at [140, 145] on li "Align to End of Previous Day" at bounding box center [134, 142] width 107 height 17
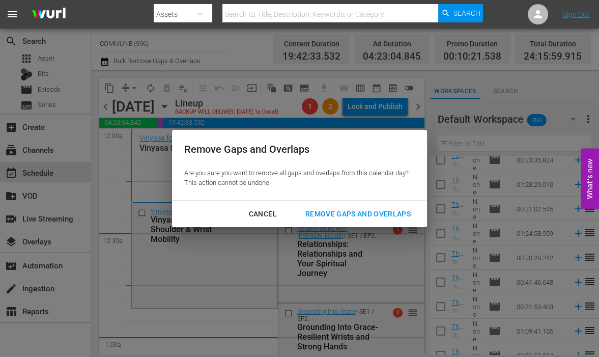
click at [325, 210] on div "Remove Gaps and Overlaps" at bounding box center [358, 214] width 122 height 13
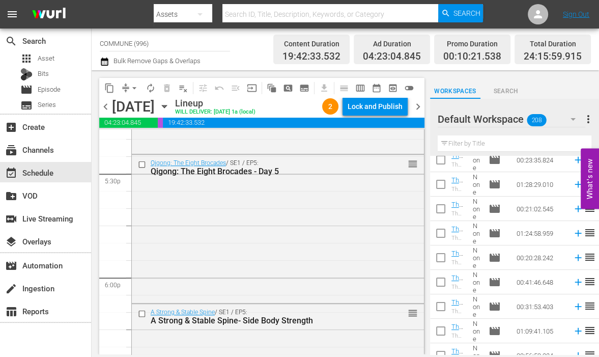
scroll to position [3591, 0]
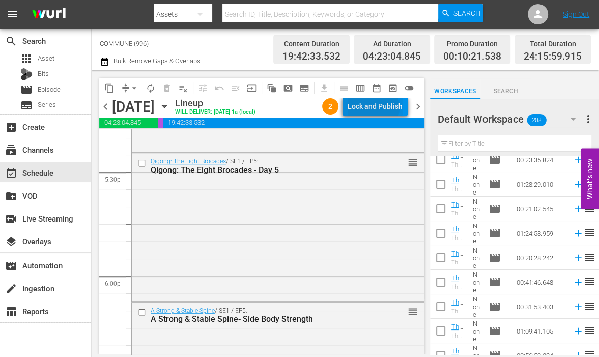
click at [376, 107] on div "Lock and Publish" at bounding box center [375, 106] width 55 height 18
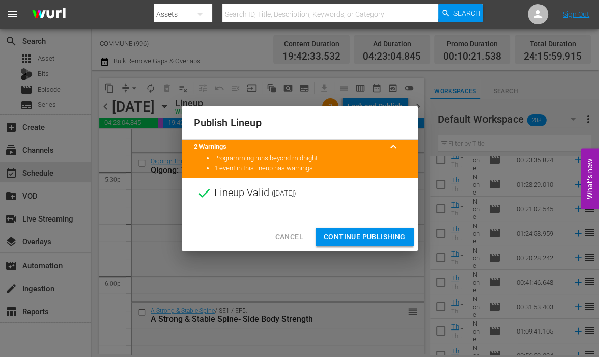
click at [370, 235] on span "Continue Publishing" at bounding box center [365, 237] width 82 height 13
